Goal: Information Seeking & Learning: Learn about a topic

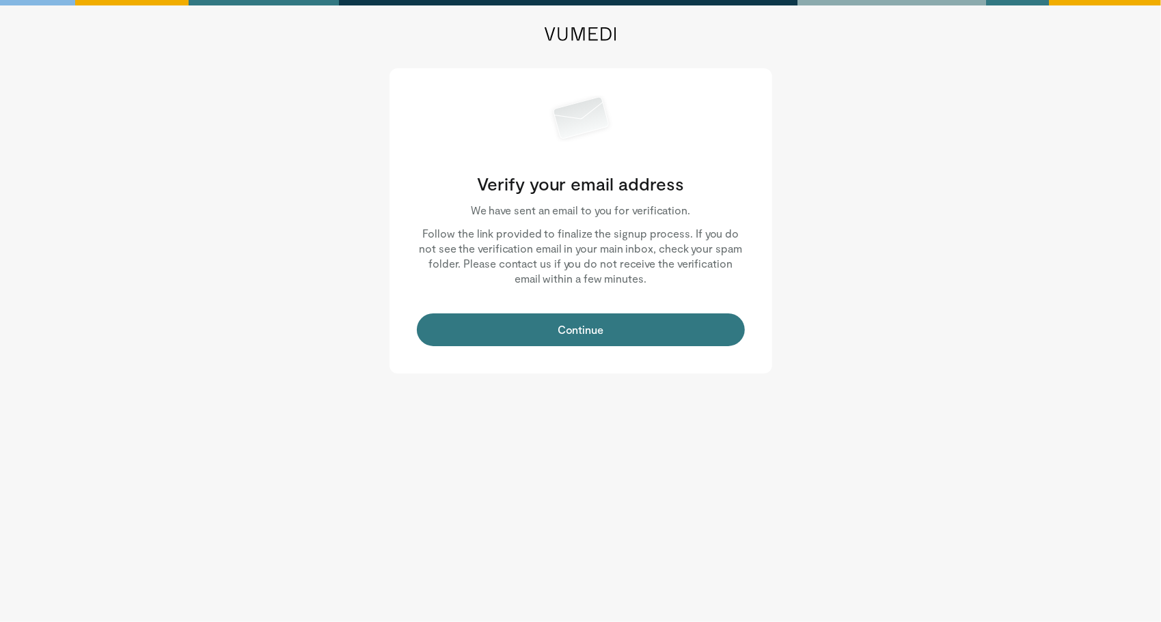
click at [663, 309] on div "Verify your email address We have sent an email to you for verification. Follow…" at bounding box center [580, 220] width 383 height 305
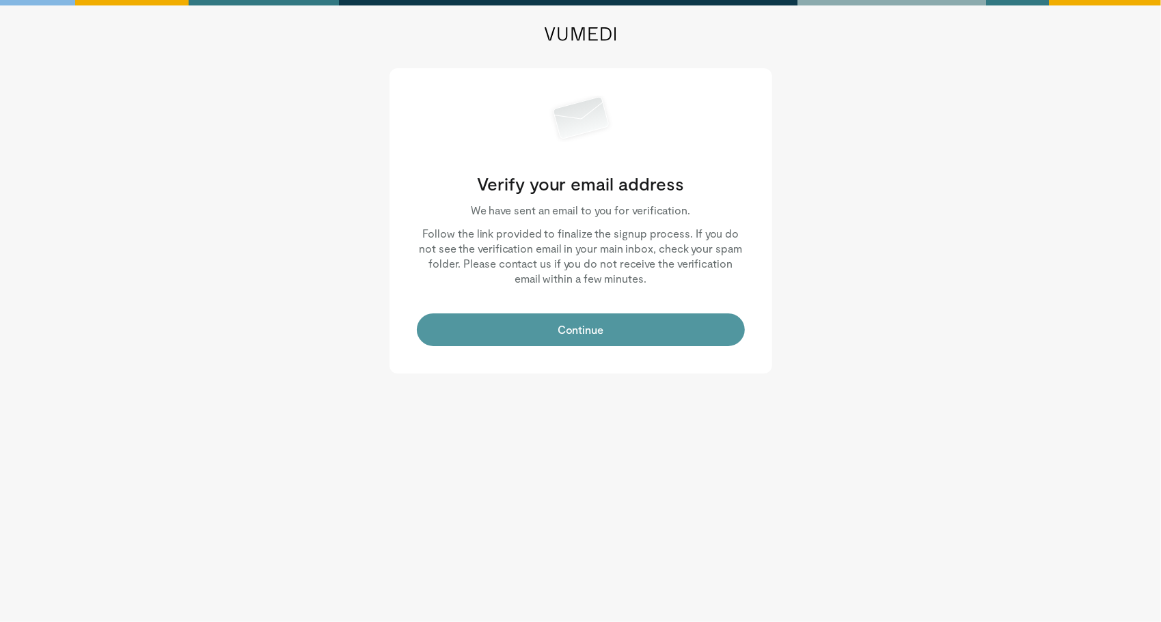
click at [619, 316] on button "Continue" at bounding box center [581, 330] width 328 height 33
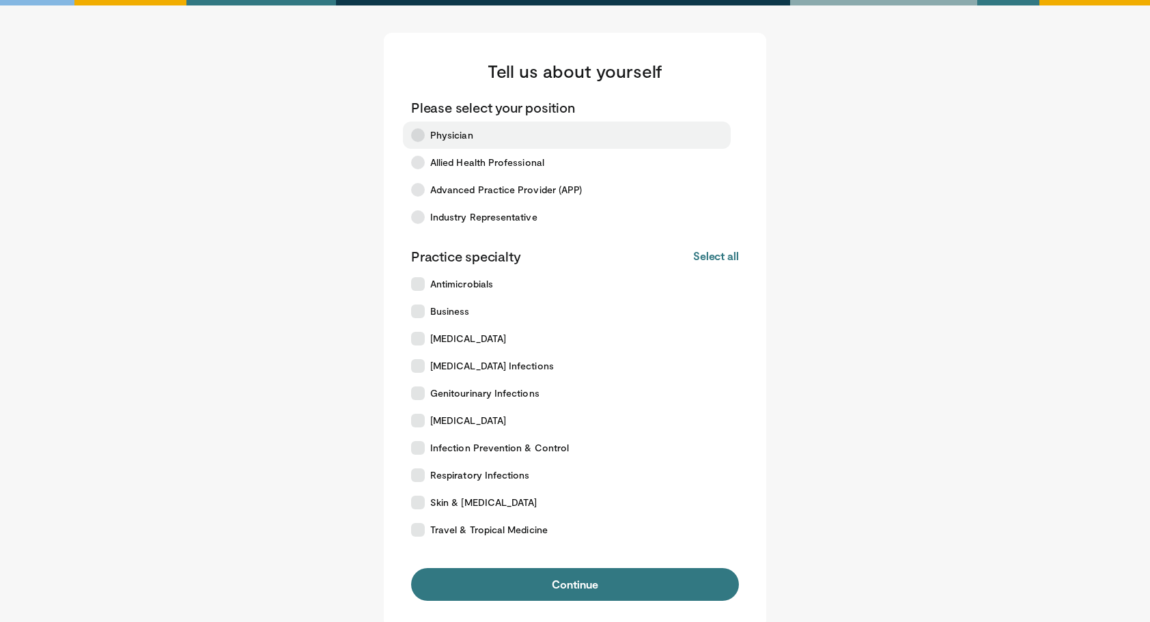
click at [452, 139] on span "Physician" at bounding box center [451, 135] width 43 height 14
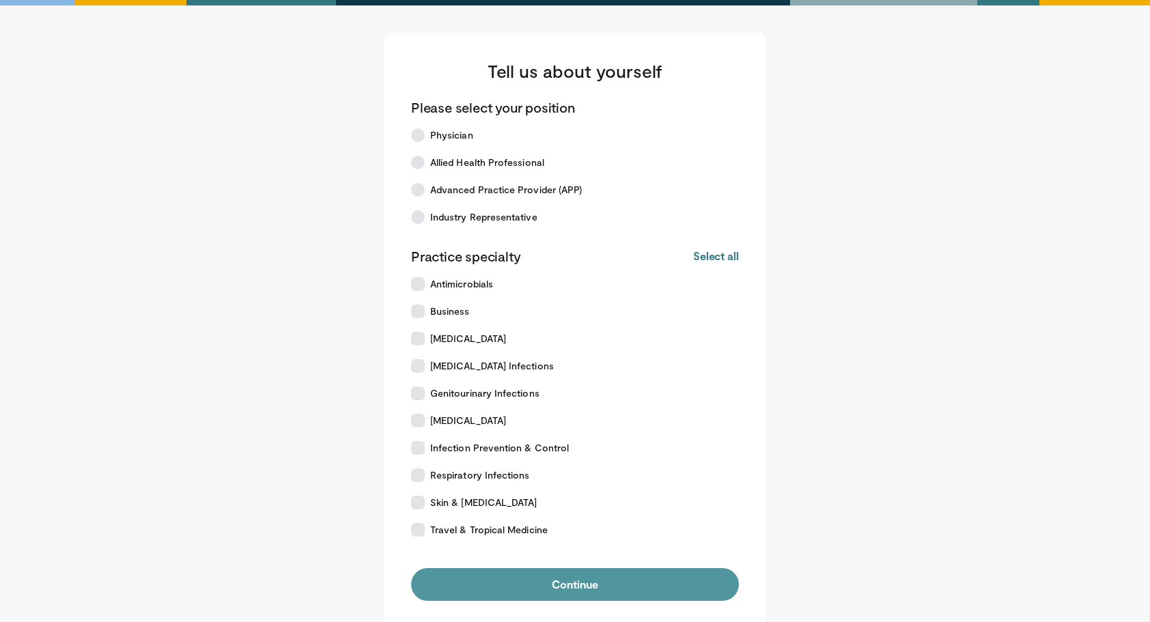
click at [594, 577] on button "Continue" at bounding box center [575, 584] width 328 height 33
click at [570, 600] on button "Continue" at bounding box center [575, 584] width 328 height 33
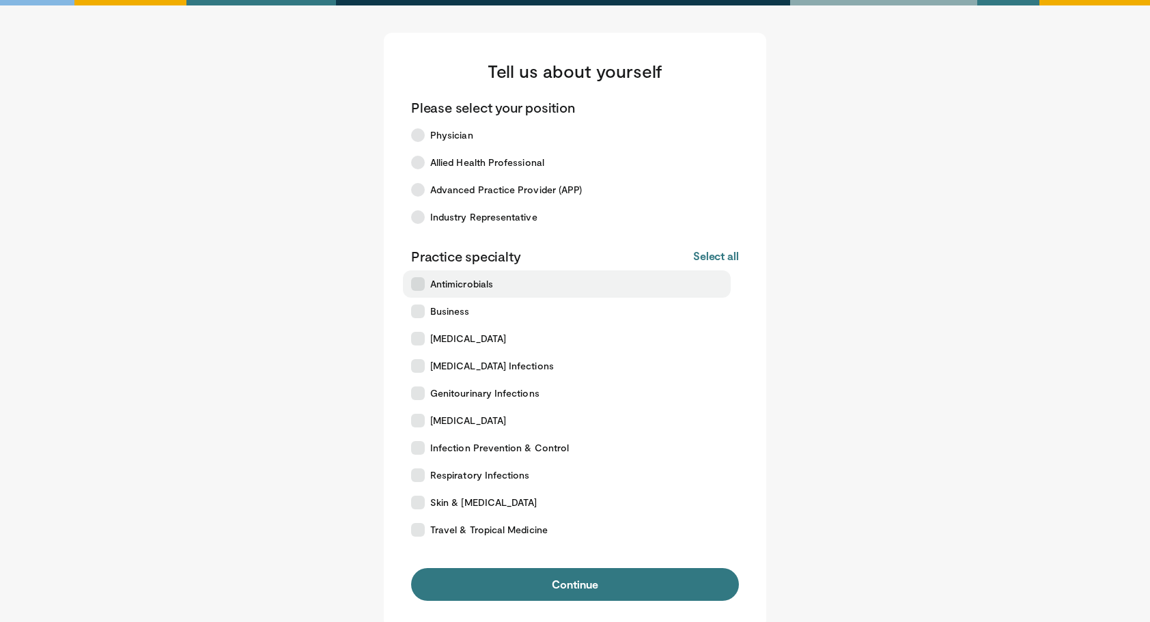
click at [436, 277] on label "Antimicrobials" at bounding box center [567, 284] width 328 height 27
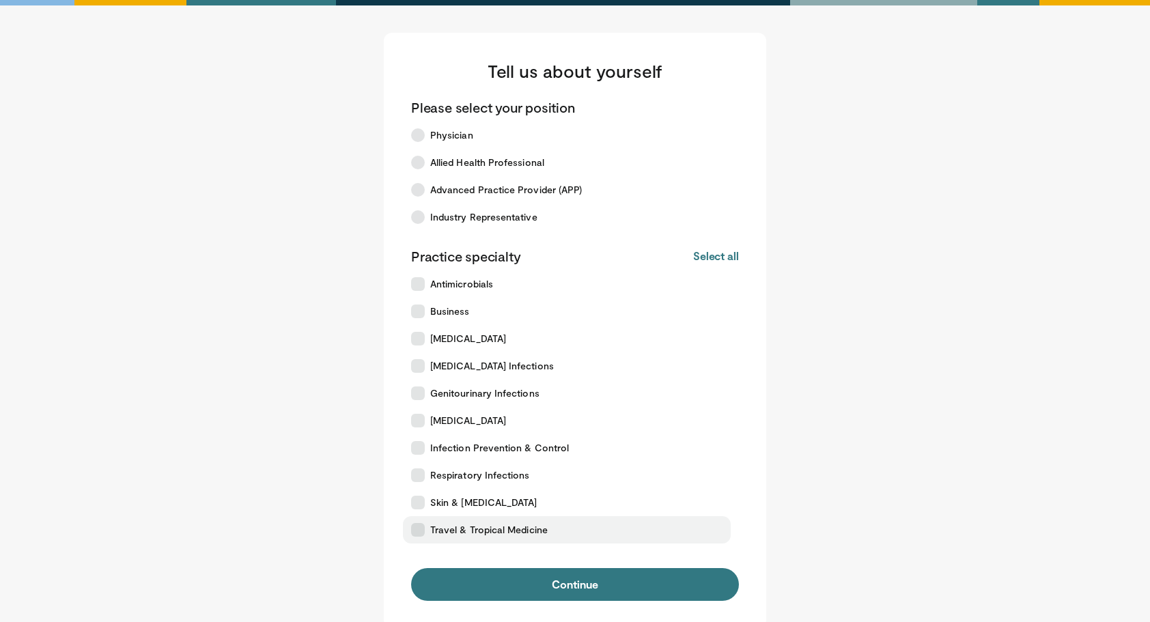
click at [470, 527] on span "Travel & Tropical Medicine" at bounding box center [489, 530] width 118 height 14
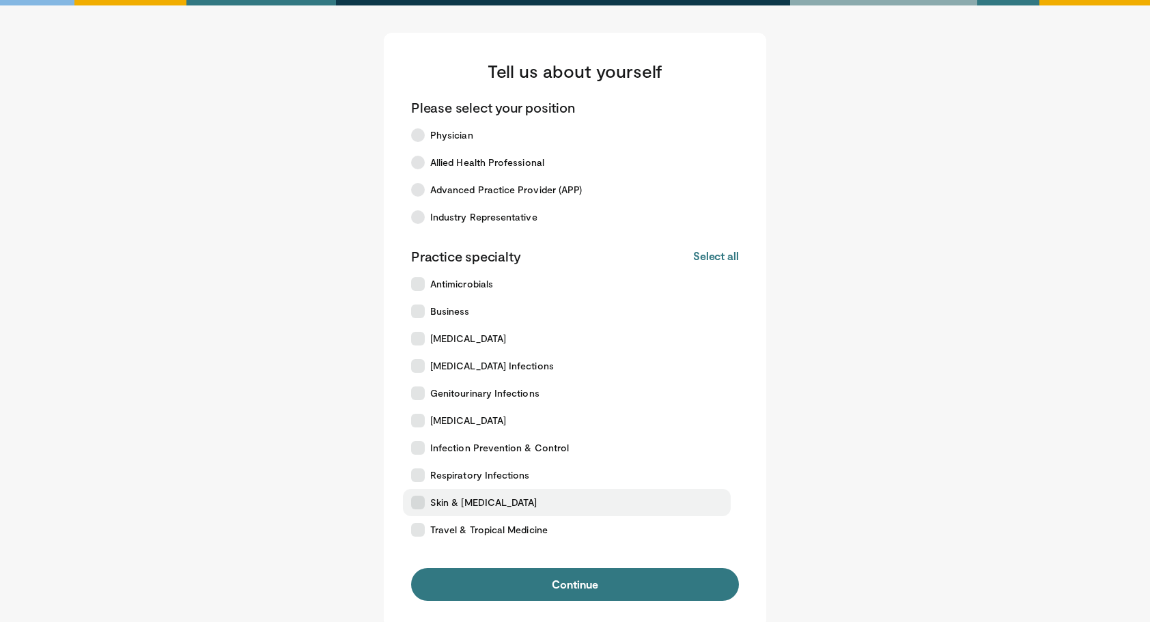
drag, startPoint x: 470, startPoint y: 505, endPoint x: 466, endPoint y: 491, distance: 14.9
click at [470, 504] on span "Skin & [MEDICAL_DATA]" at bounding box center [483, 503] width 107 height 14
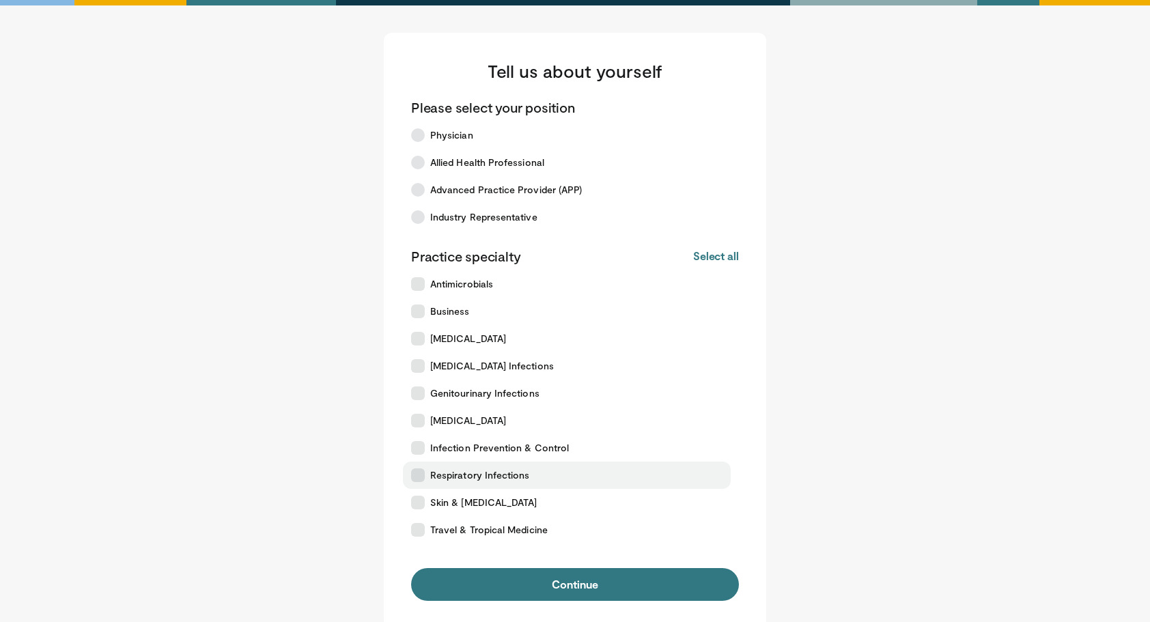
click at [460, 473] on span "Respiratory Infections" at bounding box center [480, 476] width 100 height 14
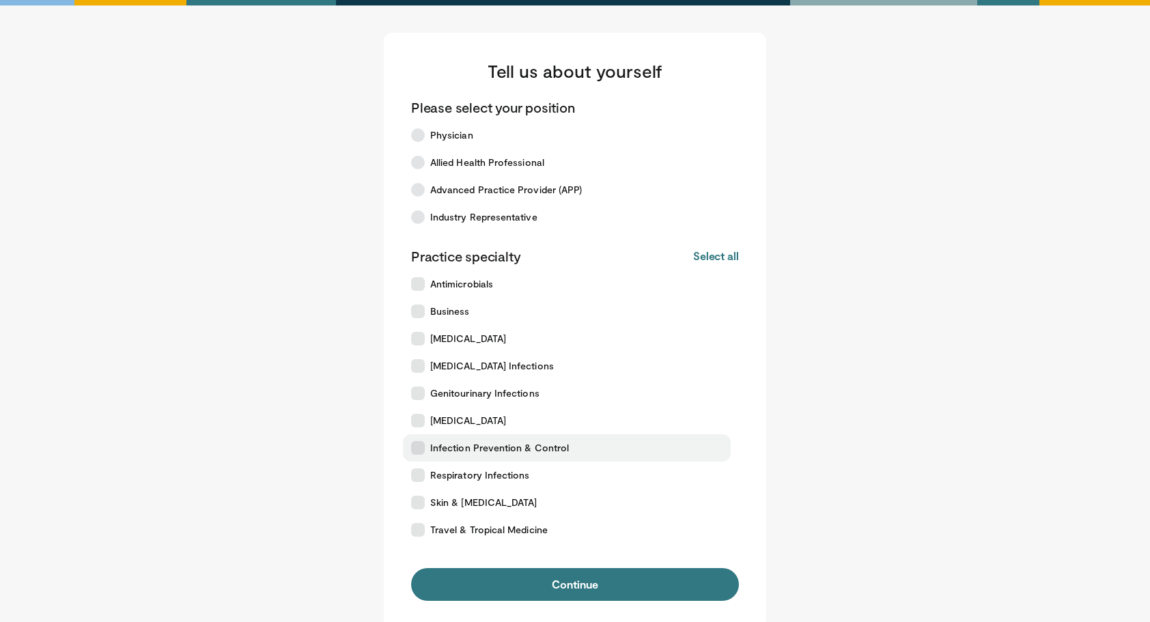
click at [454, 450] on span "Infection Prevention & Control" at bounding box center [499, 448] width 139 height 14
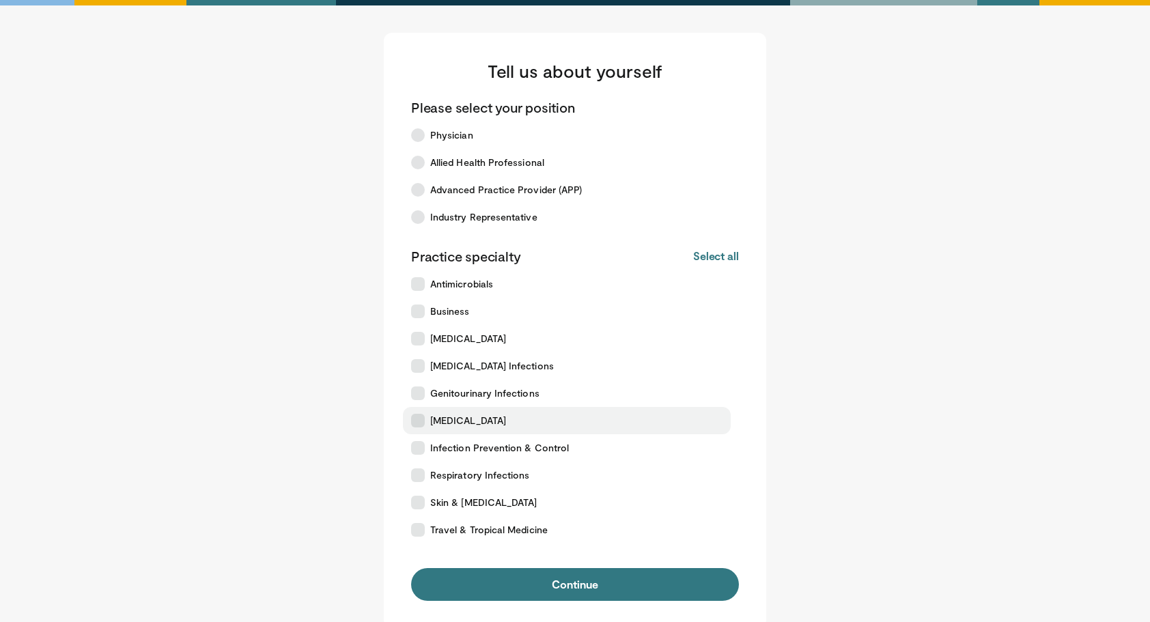
click at [443, 419] on span "[MEDICAL_DATA]" at bounding box center [468, 421] width 76 height 14
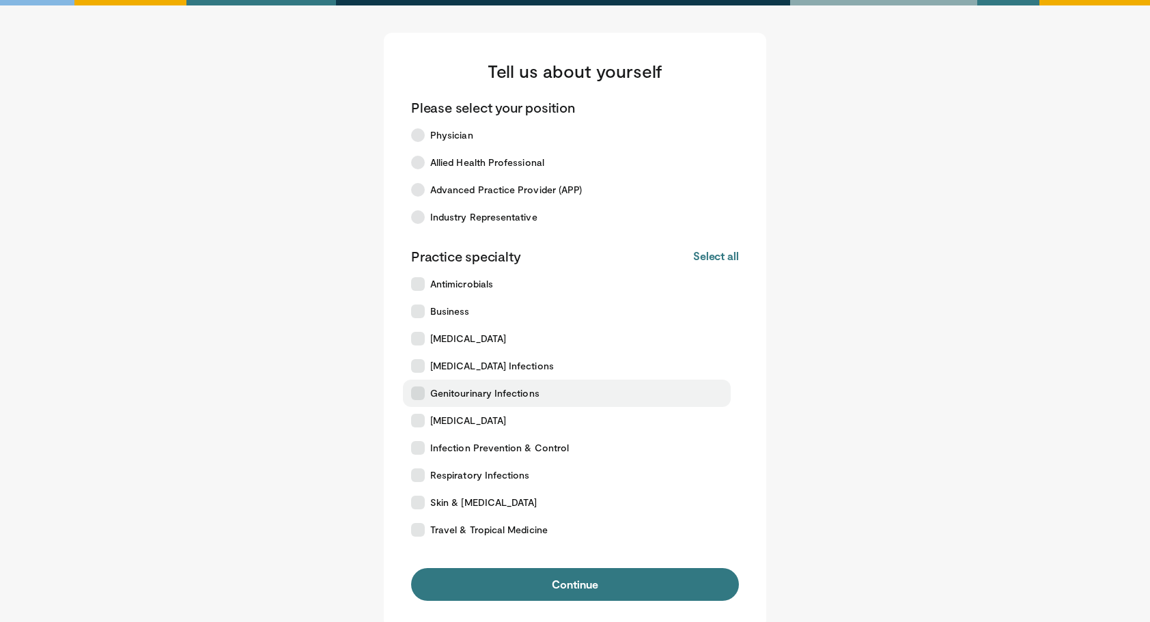
click at [443, 385] on label "Genitourinary Infections" at bounding box center [567, 393] width 328 height 27
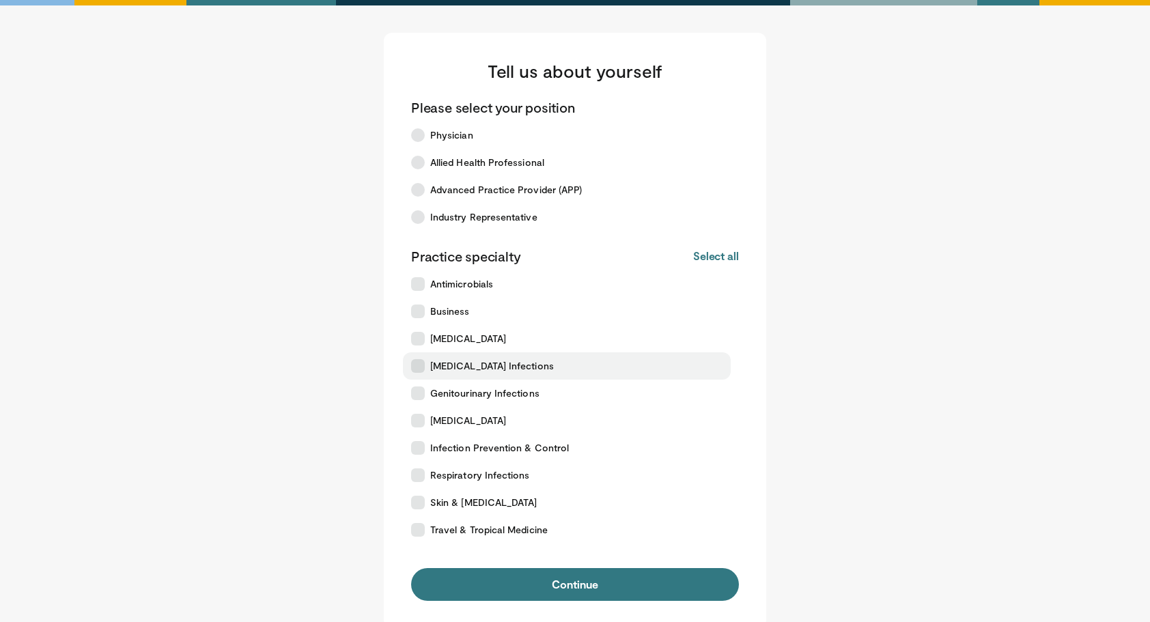
click at [443, 369] on span "Gastrointestinal Infections" at bounding box center [492, 366] width 124 height 14
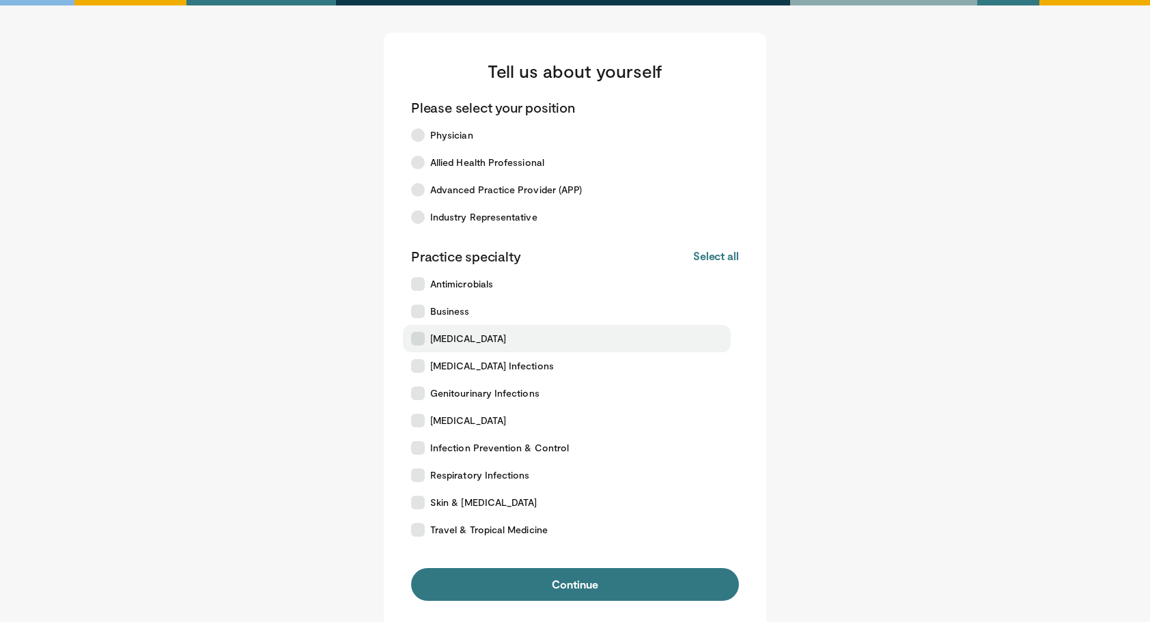
click at [439, 344] on span "[MEDICAL_DATA]" at bounding box center [468, 339] width 76 height 14
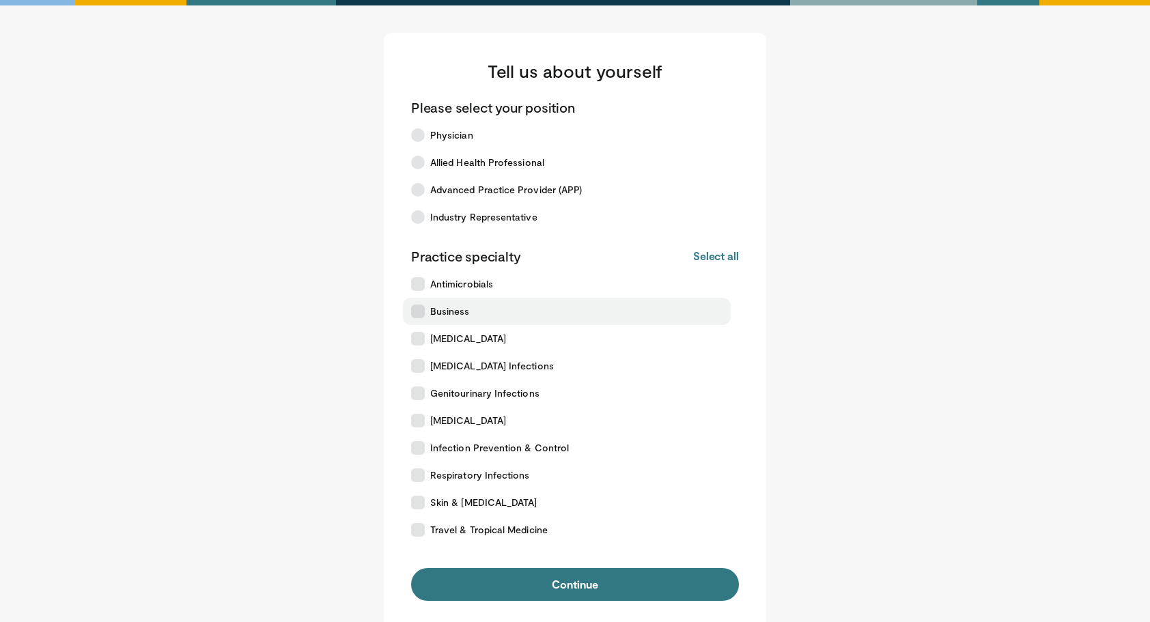
click at [439, 316] on span "Business" at bounding box center [450, 312] width 40 height 14
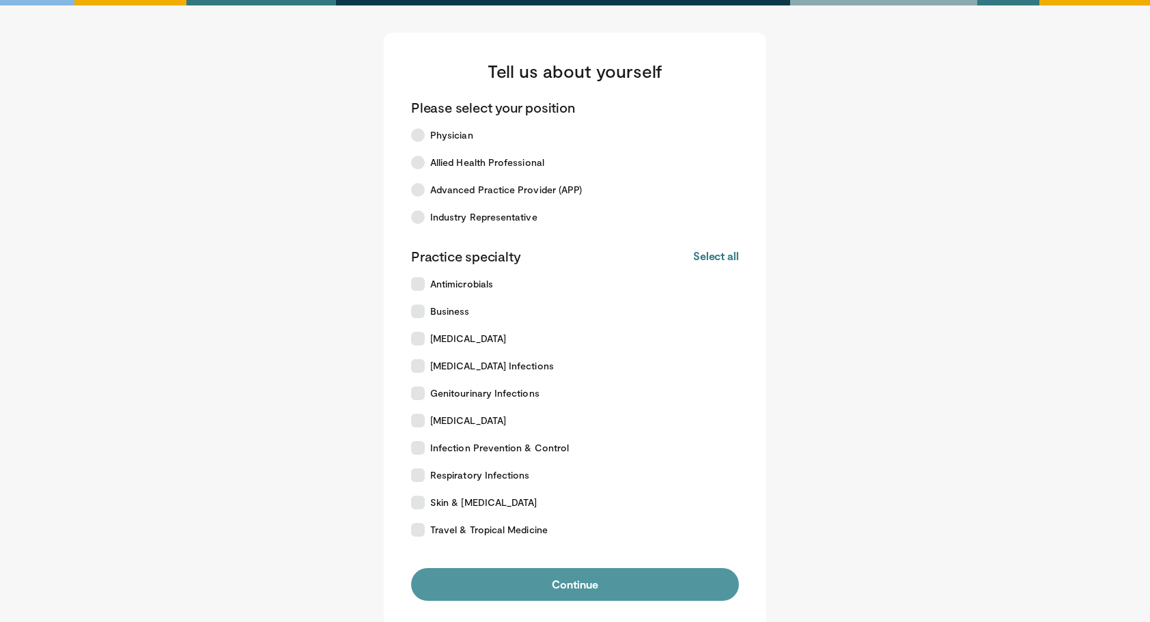
click at [582, 586] on button "Continue" at bounding box center [575, 584] width 328 height 33
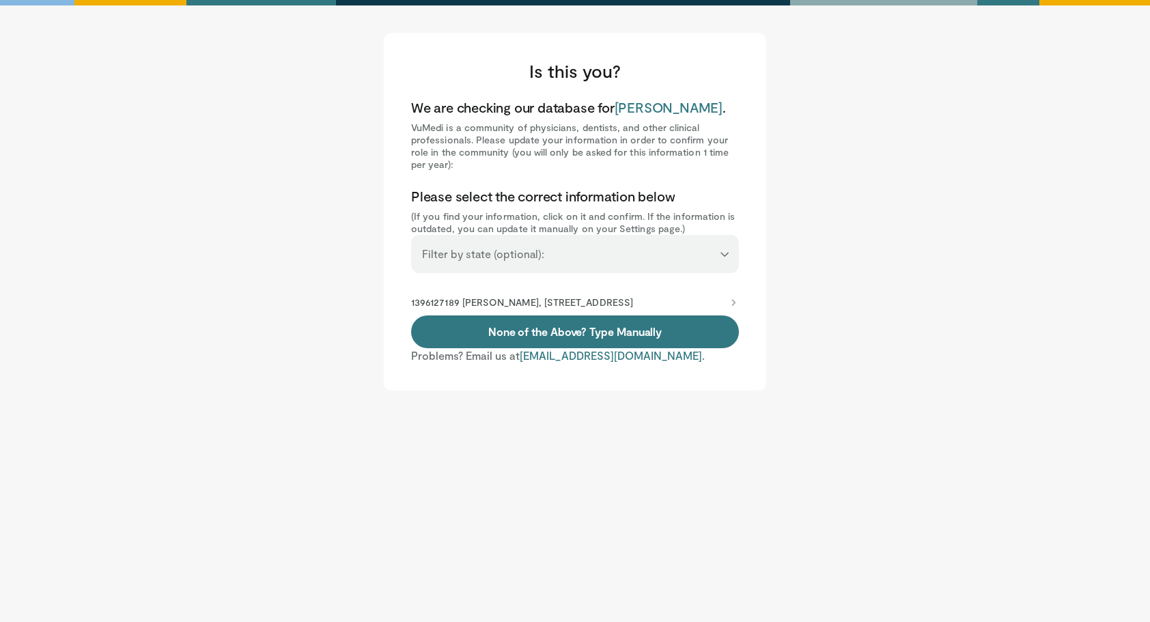
click at [648, 109] on span "Anais Ovalle" at bounding box center [669, 107] width 108 height 16
click at [732, 243] on select "**********" at bounding box center [575, 248] width 328 height 26
select select "**"
click at [411, 235] on select "**********" at bounding box center [575, 248] width 328 height 26
click at [633, 308] on p "1396127189 Anais Ovalle, 1 Medical Center Dr, Lebanon, NH, 03756-1000" at bounding box center [522, 302] width 222 height 12
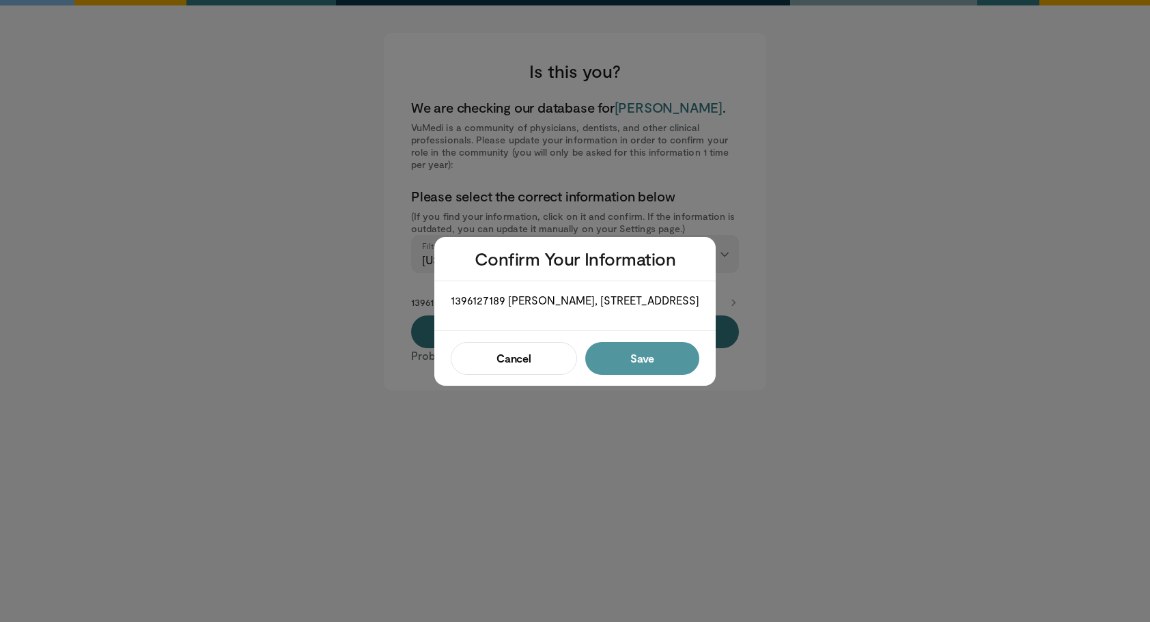
click at [633, 368] on button "Save" at bounding box center [642, 358] width 114 height 33
click at [686, 363] on button "Confirm" at bounding box center [638, 358] width 122 height 33
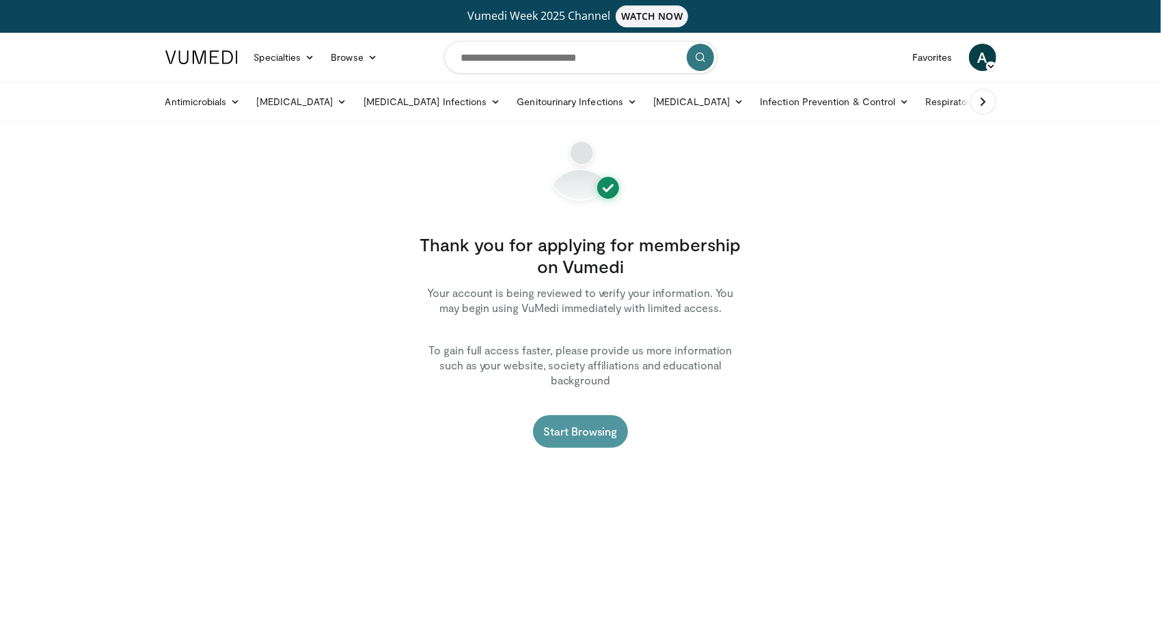
click at [587, 418] on link "Start Browsing" at bounding box center [581, 431] width 96 height 33
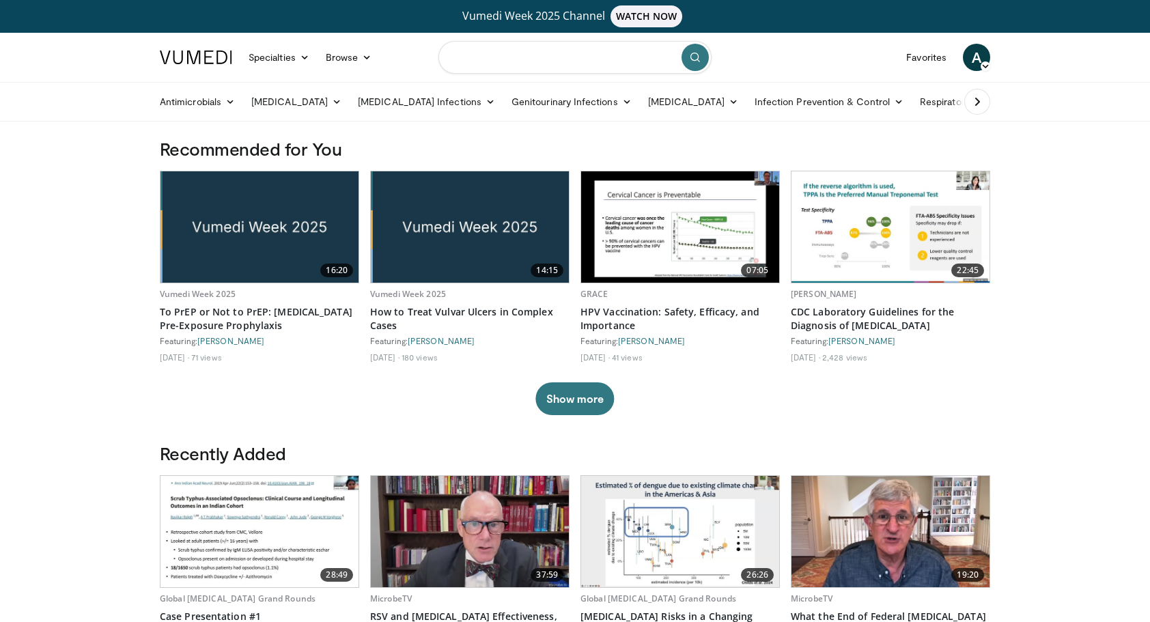
click at [596, 61] on input "Search topics, interventions" at bounding box center [575, 57] width 273 height 33
type input "**********"
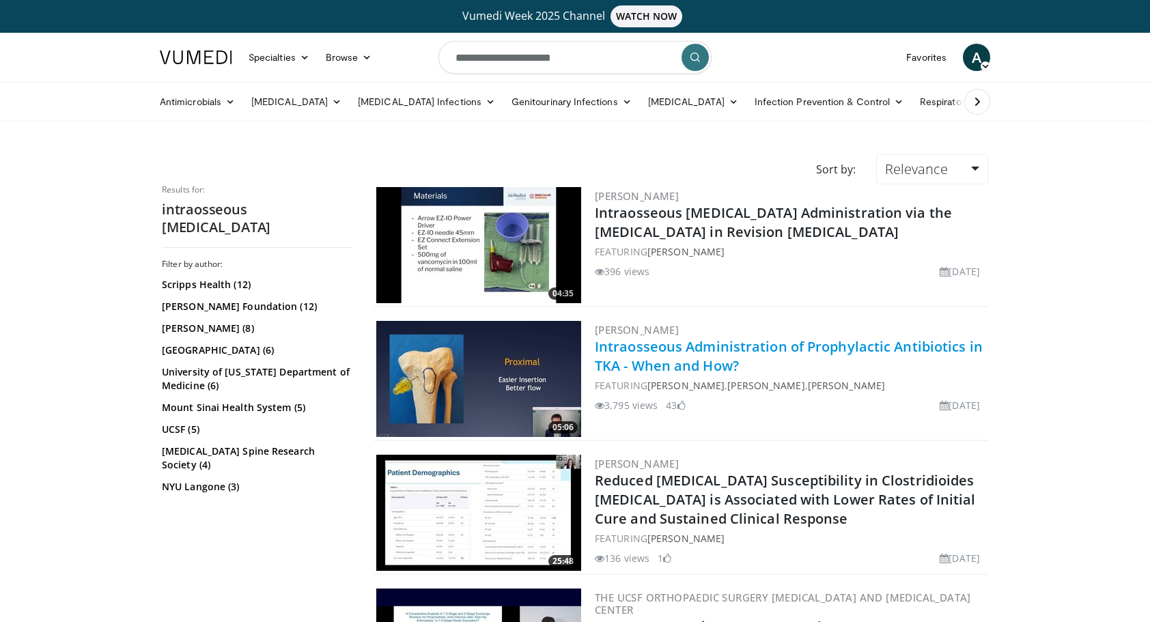
click at [724, 348] on link "Intraosseous Administration of Prophylactic Antibiotics in TKA - When and How?" at bounding box center [789, 356] width 388 height 38
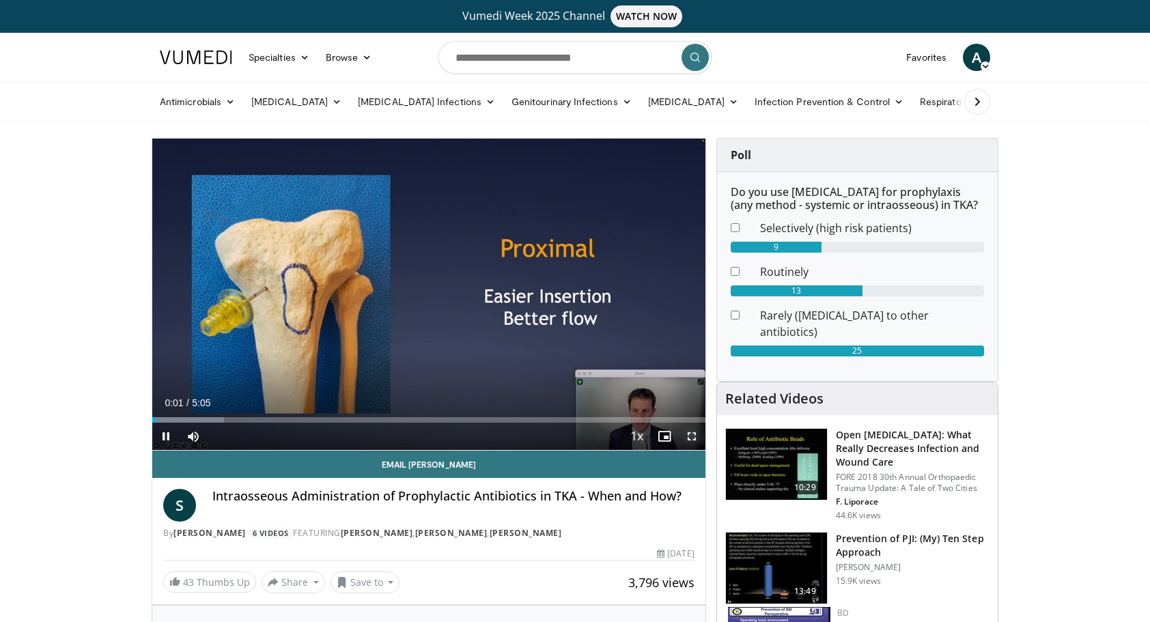
click at [689, 439] on span "Video Player" at bounding box center [691, 436] width 27 height 27
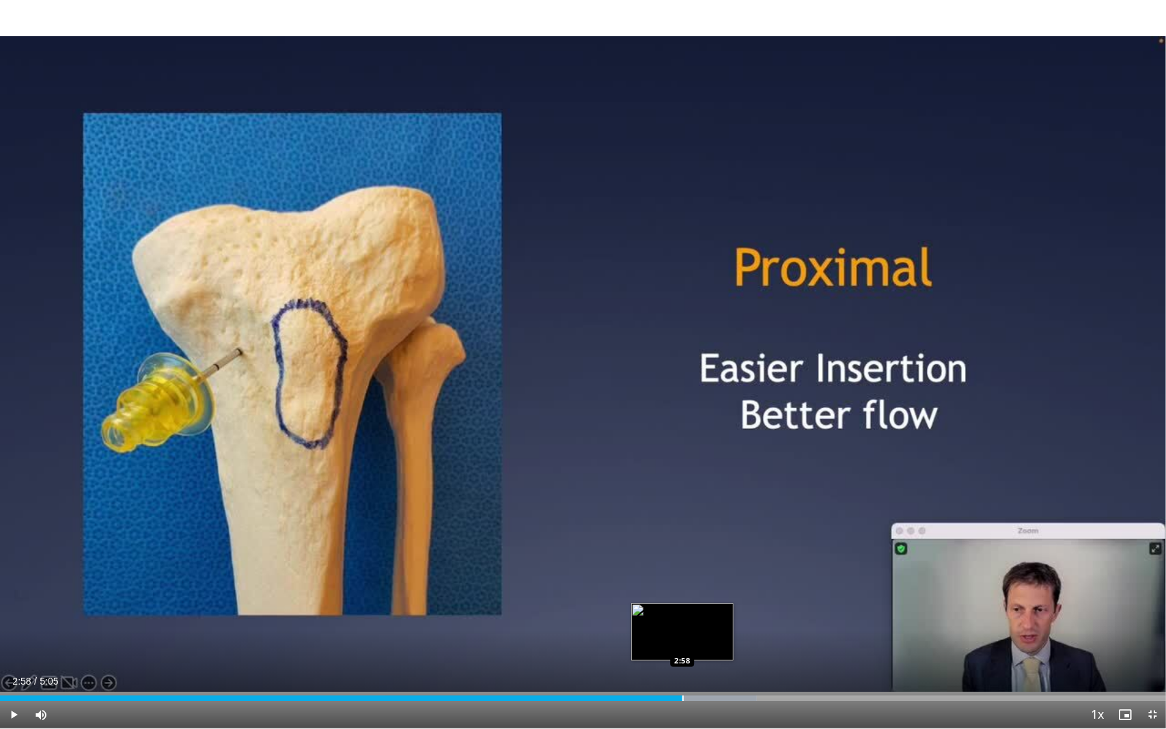
click at [682, 622] on div "Progress Bar" at bounding box center [682, 697] width 1 height 5
click at [715, 622] on div "Current Time 3:01 / Duration 5:05 Pause Skip Backward Skip Forward Mute Loaded …" at bounding box center [583, 714] width 1166 height 27
click at [720, 622] on div "Loaded : 81.15% 3:02 3:08" at bounding box center [583, 694] width 1166 height 13
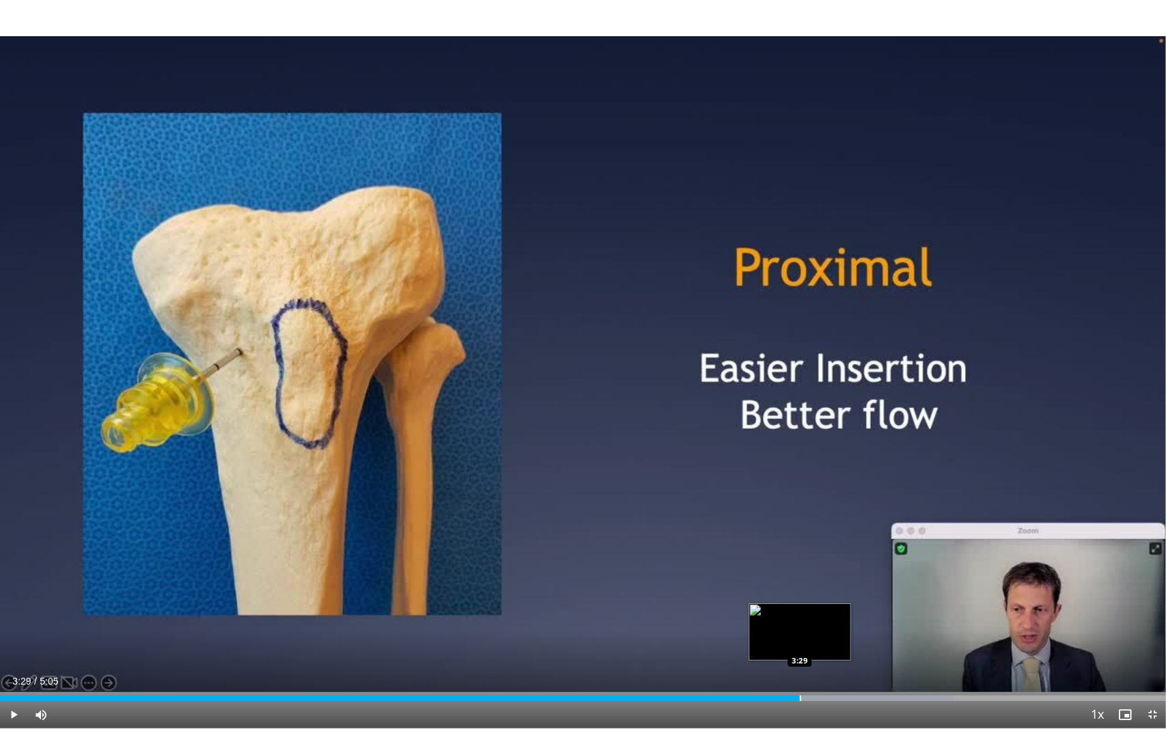
click at [800, 622] on div "Progress Bar" at bounding box center [800, 697] width 1 height 5
click at [826, 622] on div "Progress Bar" at bounding box center [825, 697] width 1 height 5
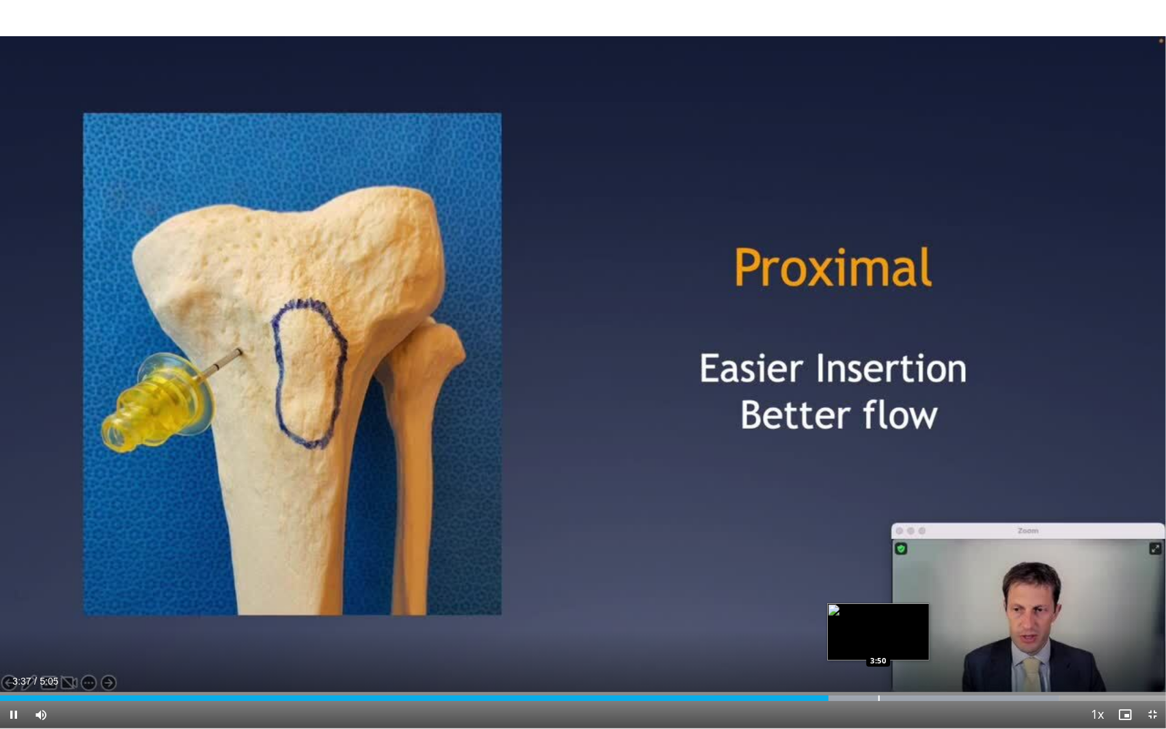
click at [879, 622] on div "Progress Bar" at bounding box center [879, 697] width 1 height 5
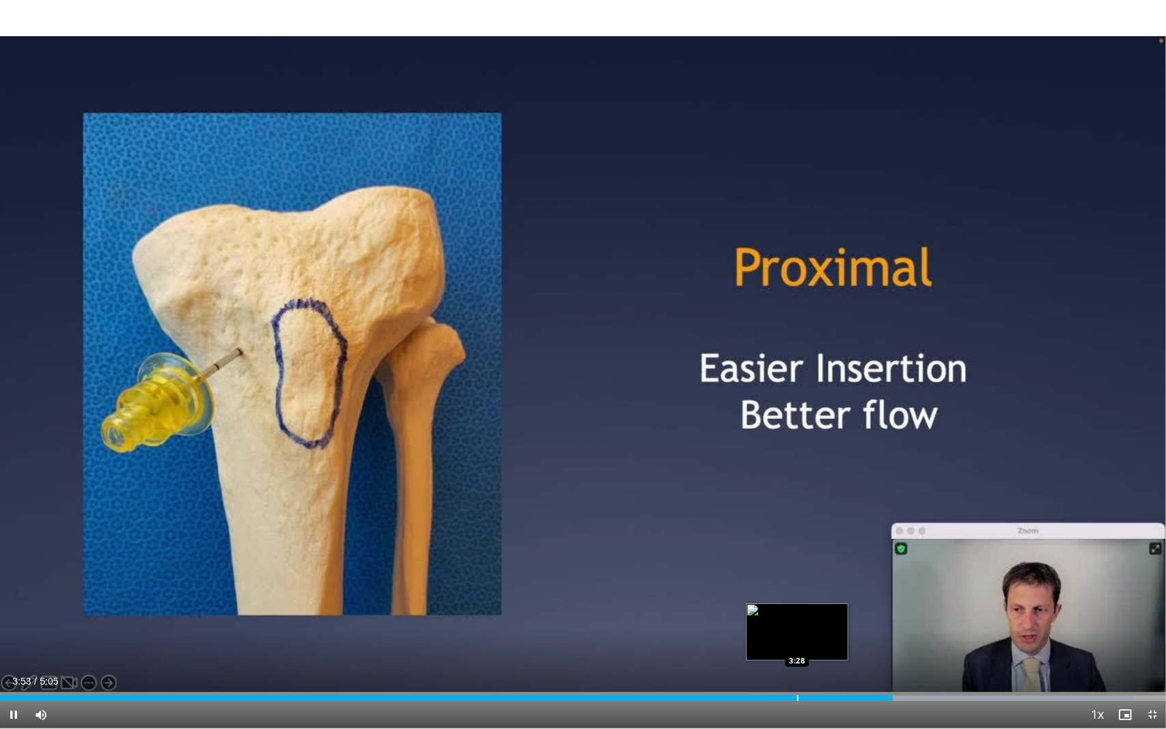
click at [797, 622] on div "3:53" at bounding box center [446, 697] width 893 height 5
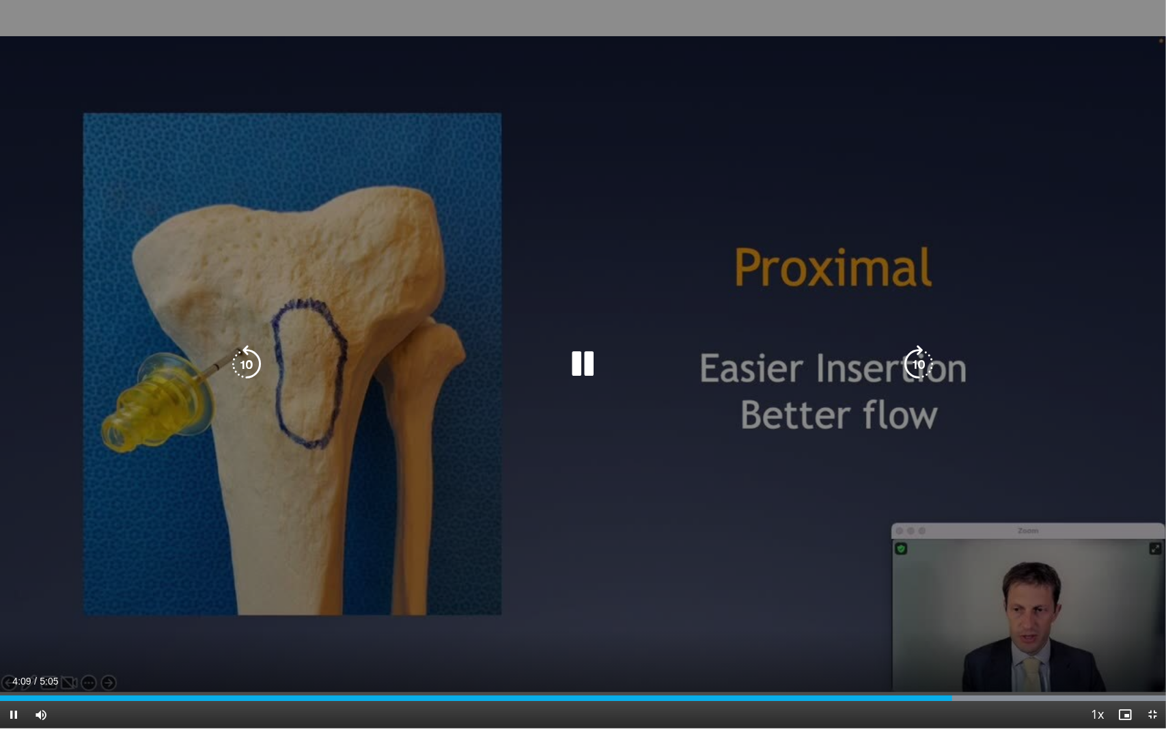
click at [863, 116] on div "10 seconds Tap to unmute" at bounding box center [583, 364] width 1166 height 728
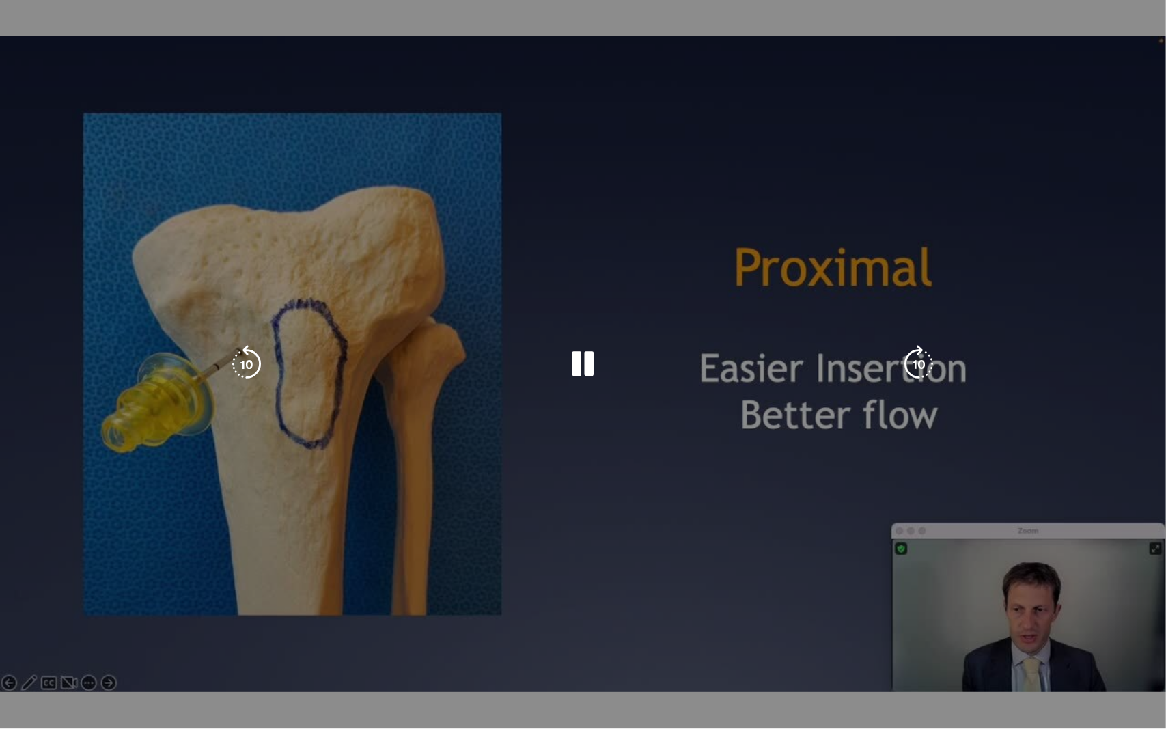
drag, startPoint x: 863, startPoint y: 116, endPoint x: 792, endPoint y: 187, distance: 100.0
click at [792, 187] on div "10 seconds Tap to unmute" at bounding box center [583, 364] width 1166 height 728
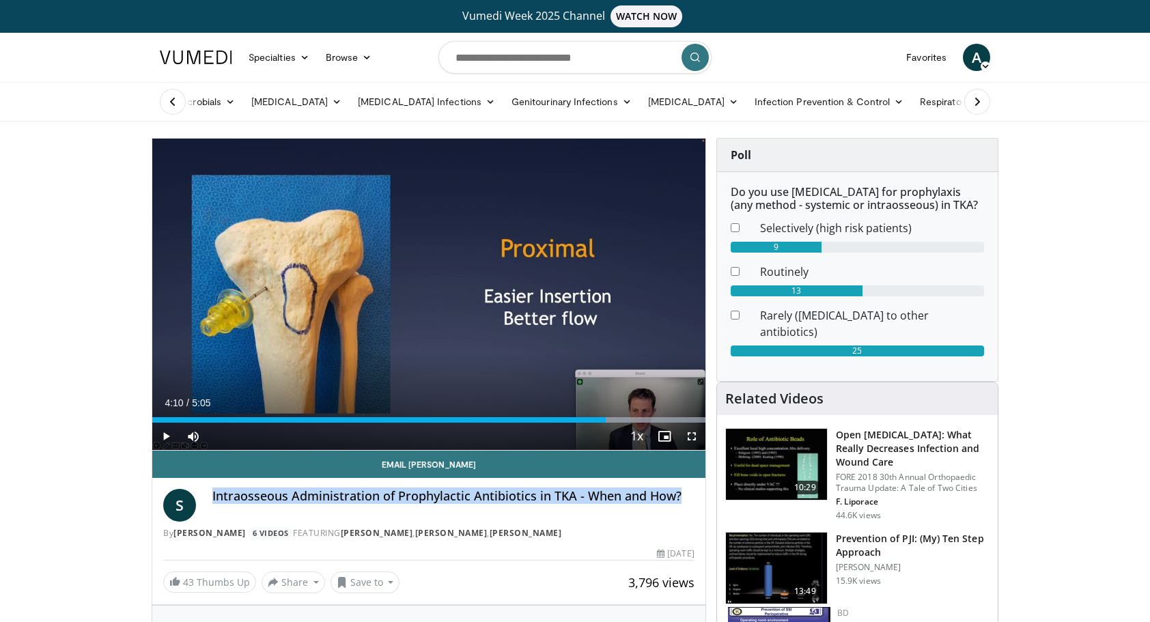
drag, startPoint x: 212, startPoint y: 496, endPoint x: 689, endPoint y: 510, distance: 477.0
click at [689, 510] on div "Intraosseous Administration of Prophylactic Antibiotics in TKA - When and How?" at bounding box center [453, 505] width 482 height 33
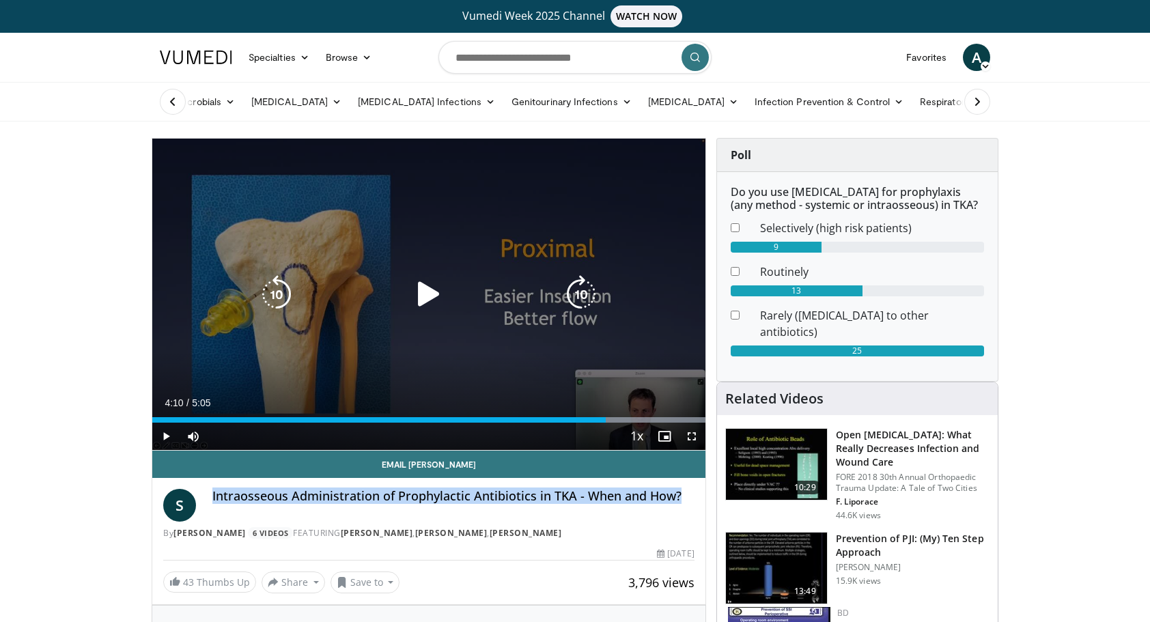
copy h4 "Intraosseous Administration of Prophylactic Antibiotics in TKA - When and How?"
